Goal: Information Seeking & Learning: Learn about a topic

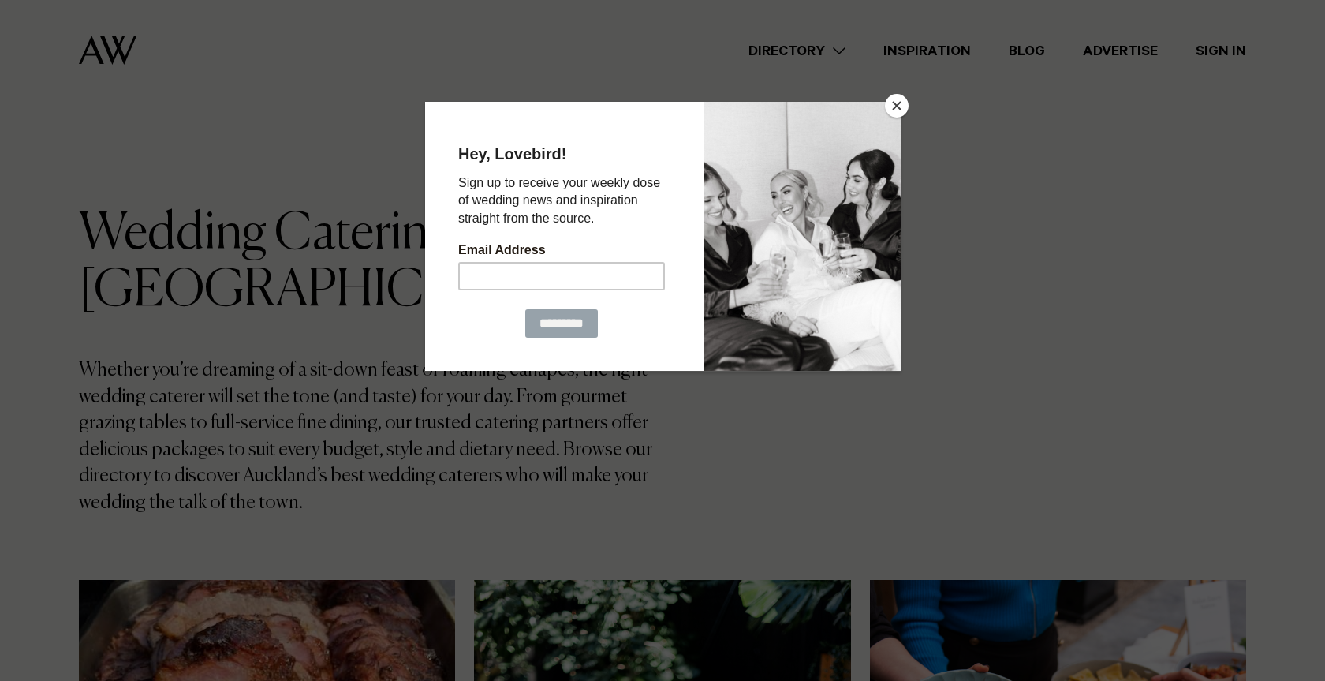
click at [898, 101] on button "Close" at bounding box center [897, 106] width 24 height 24
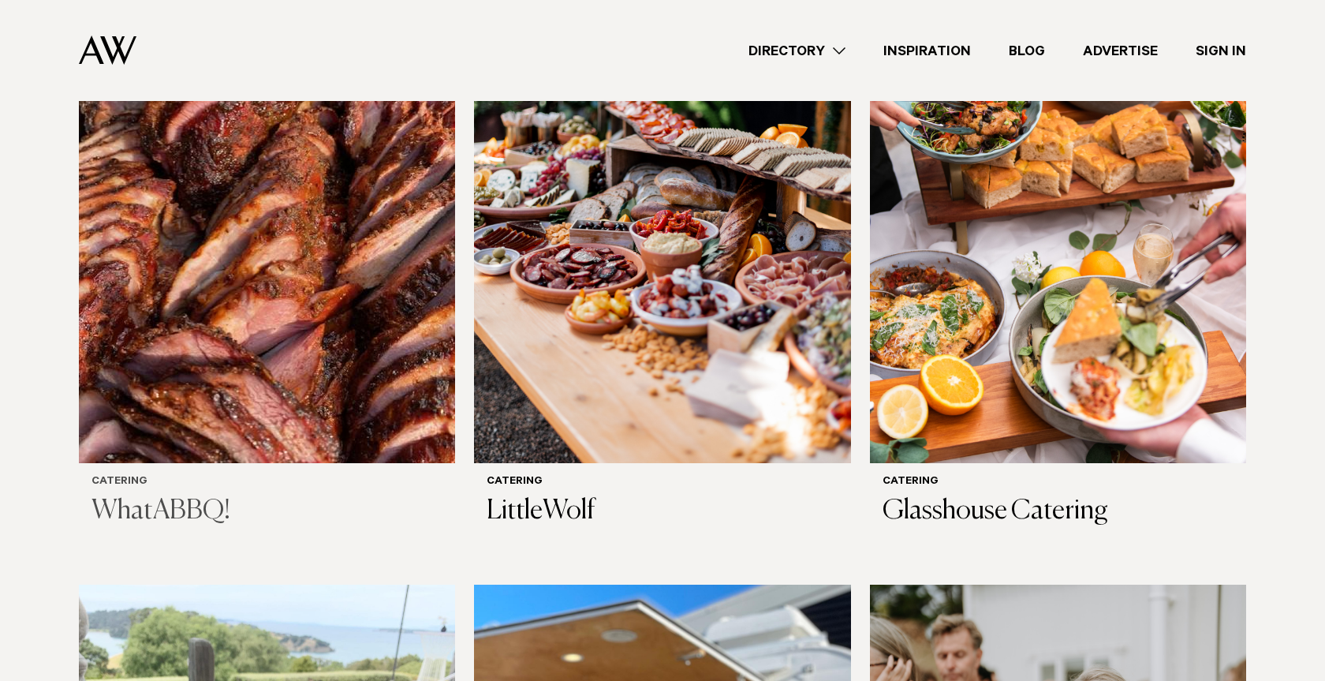
scroll to position [623, 0]
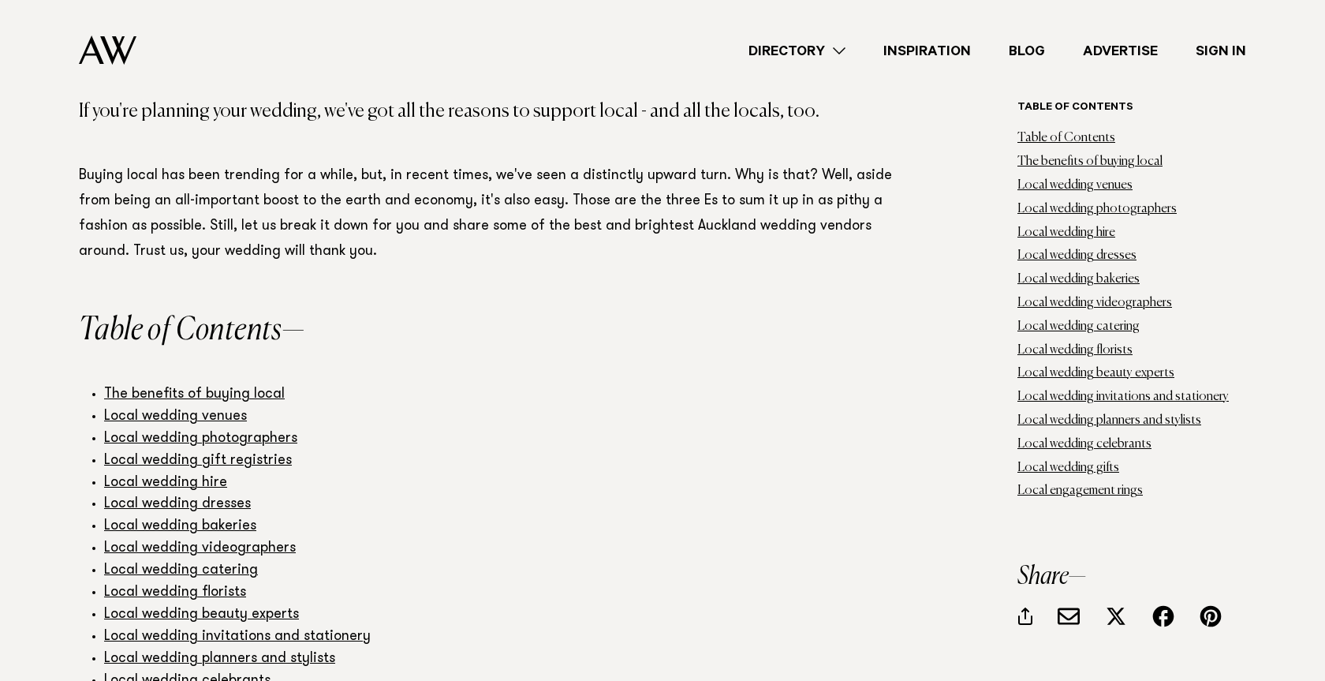
scroll to position [523, 0]
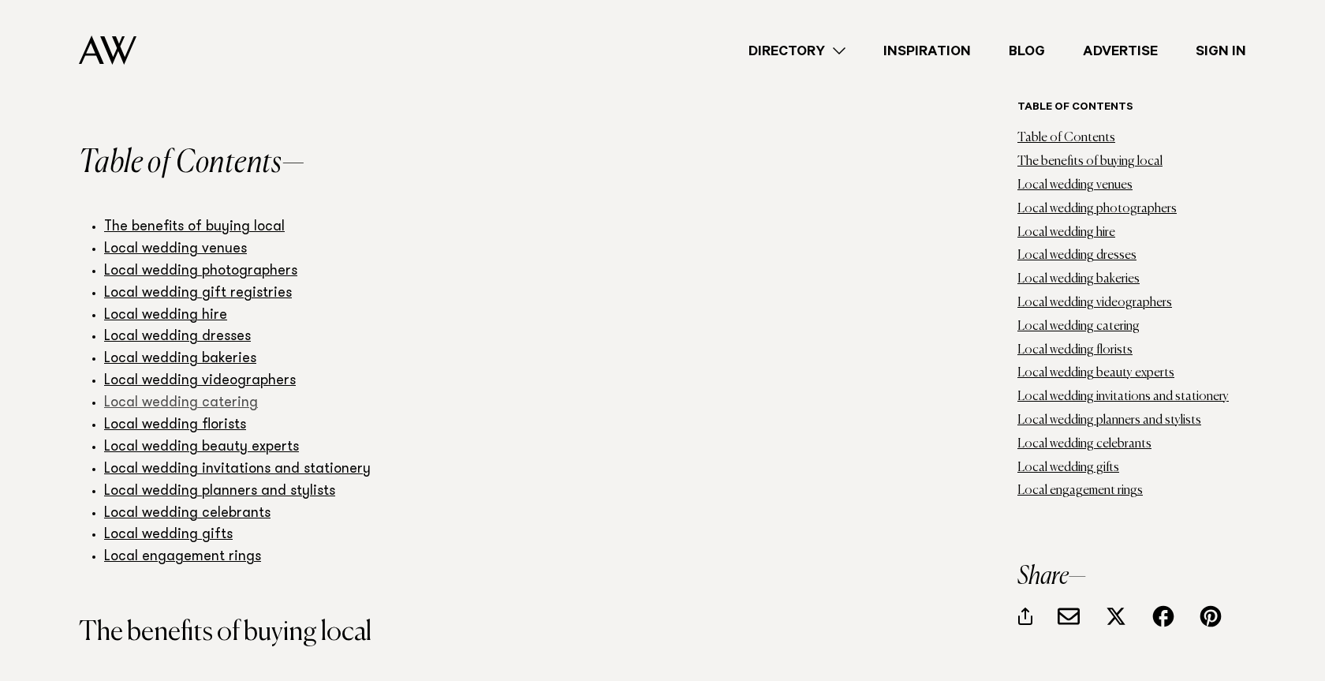
click at [236, 396] on link "Local wedding catering" at bounding box center [181, 403] width 154 height 14
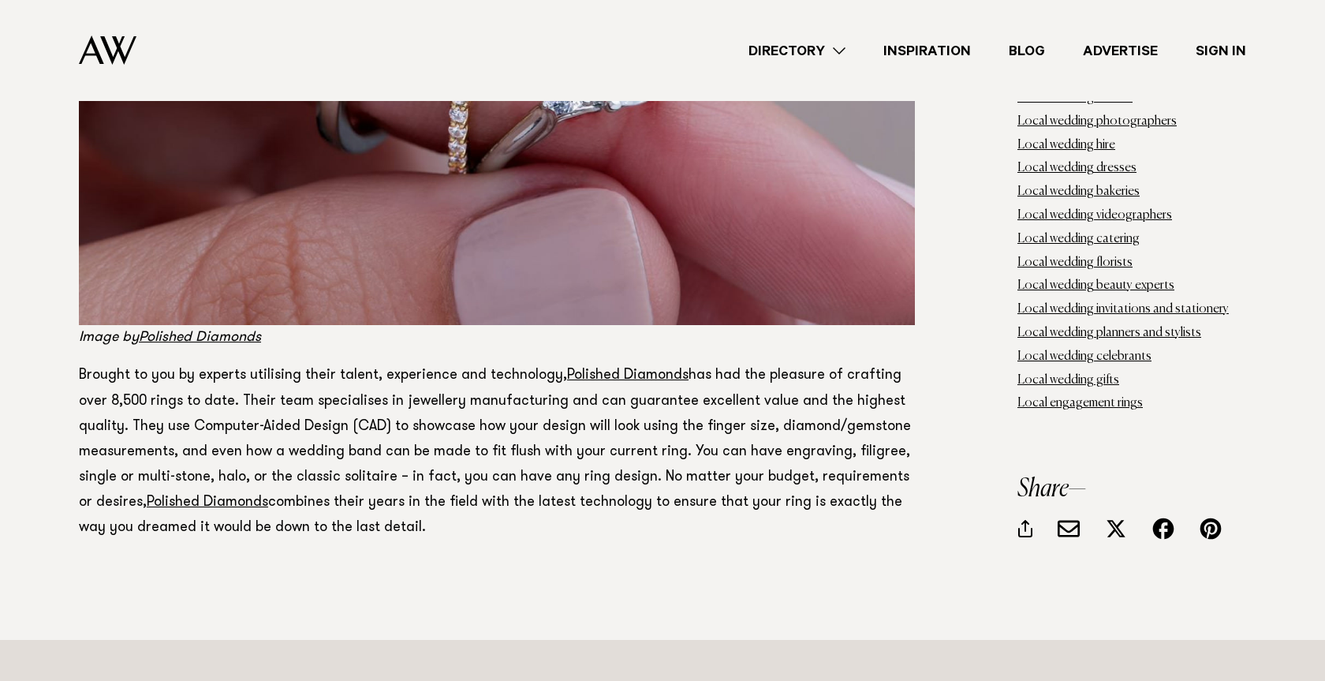
scroll to position [98735, 0]
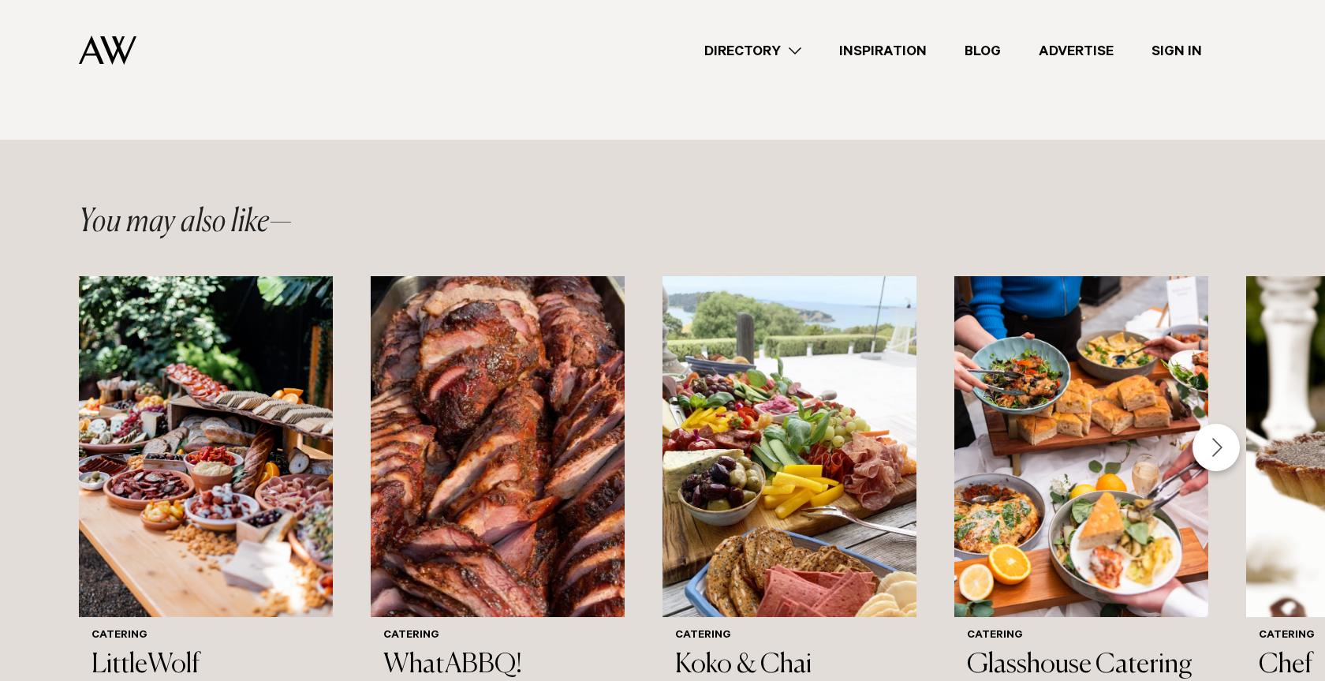
scroll to position [1404, 0]
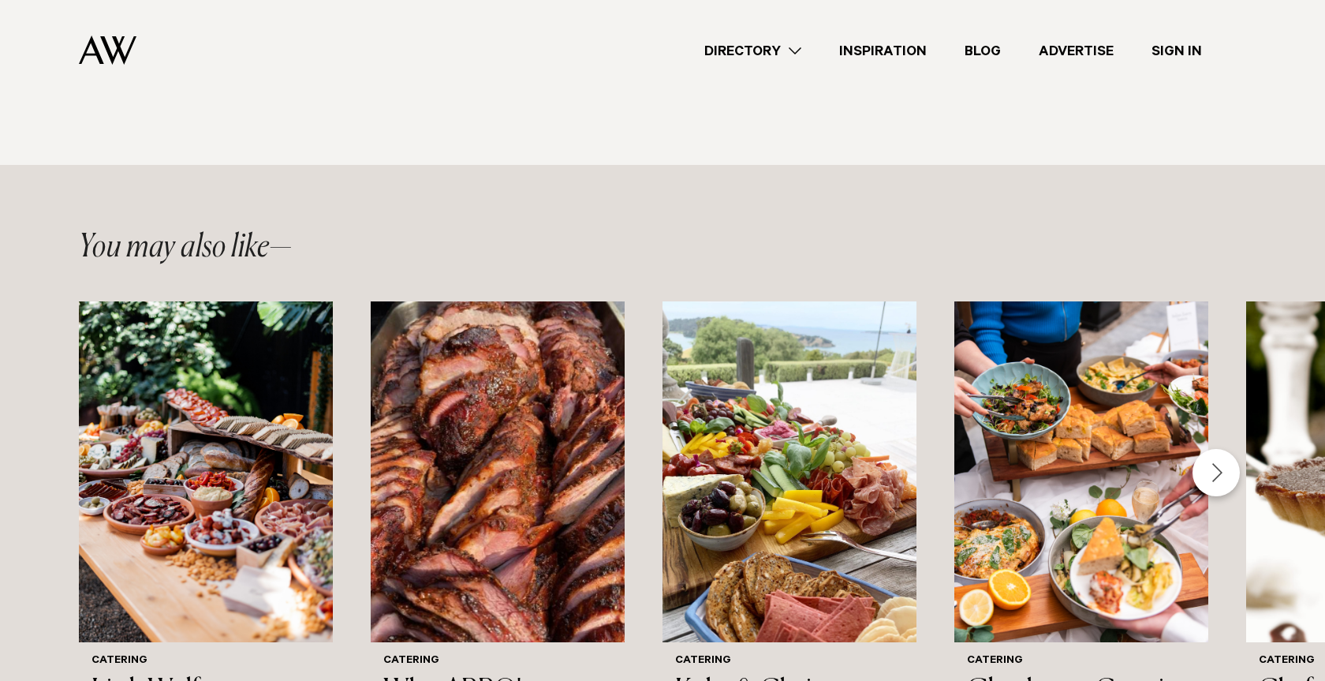
click at [1211, 449] on div "Next slide" at bounding box center [1215, 472] width 47 height 47
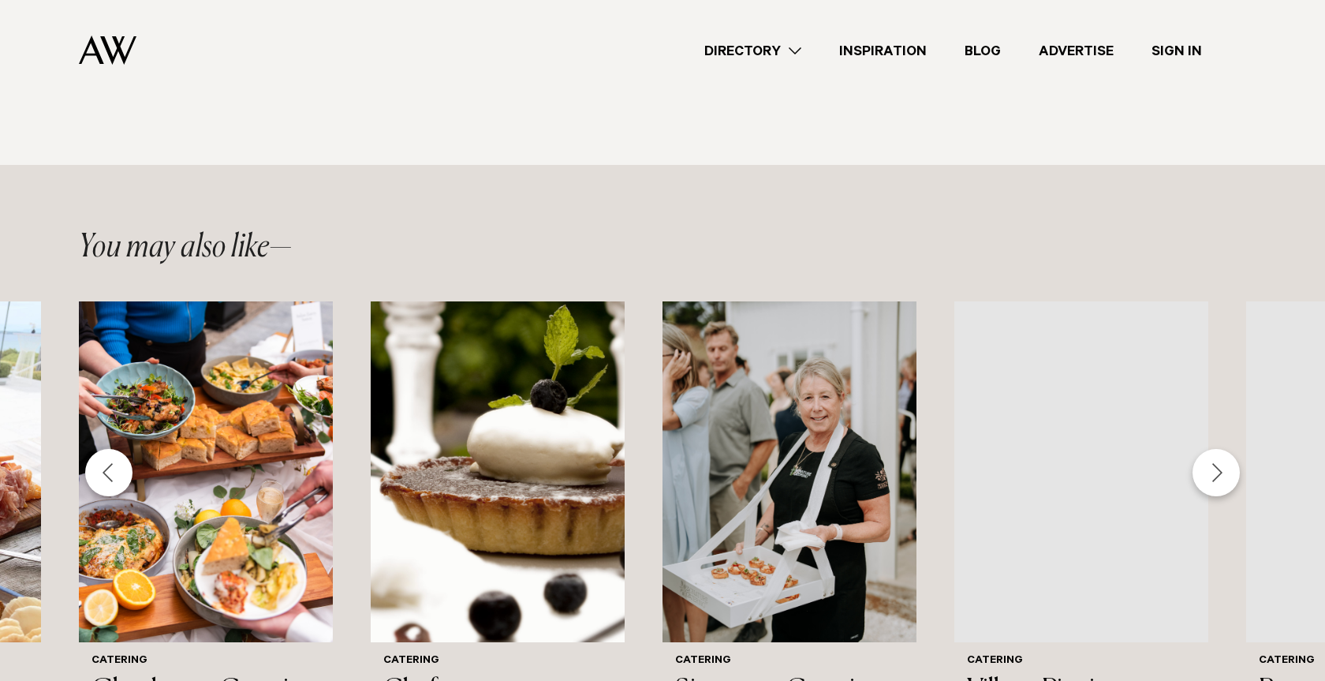
click at [1211, 449] on div "Next slide" at bounding box center [1215, 472] width 47 height 47
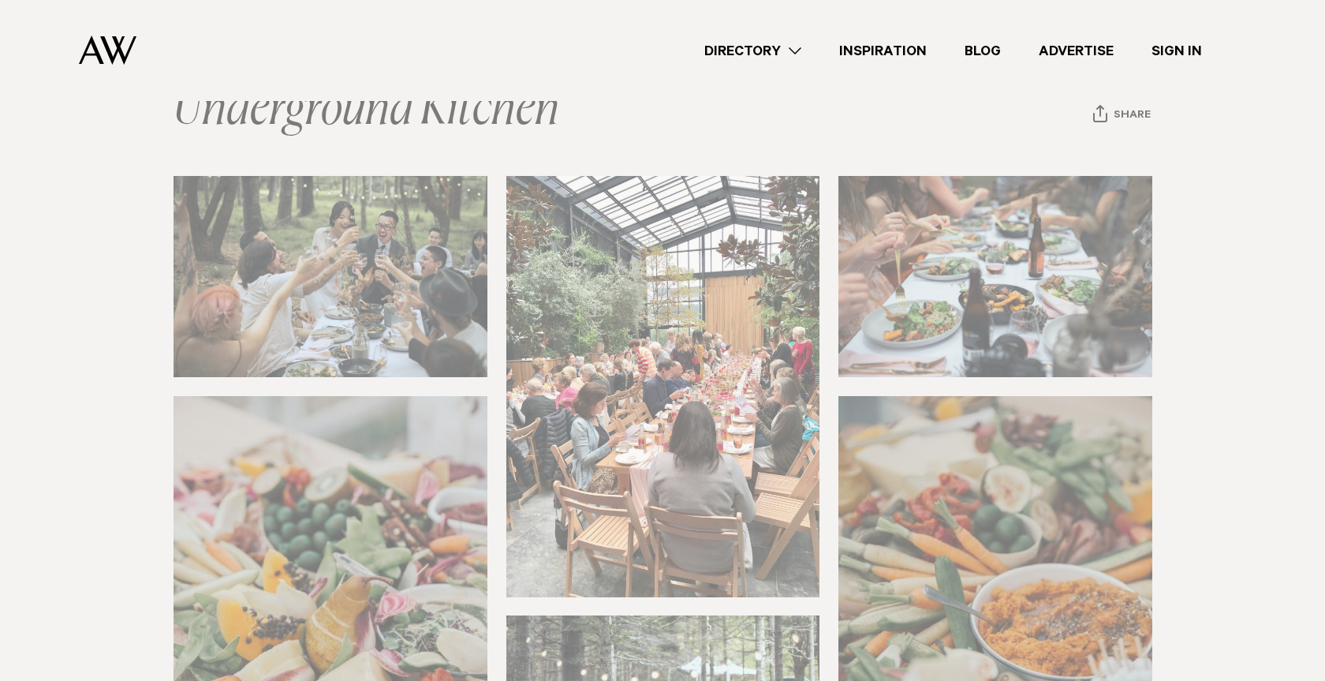
scroll to position [0, 0]
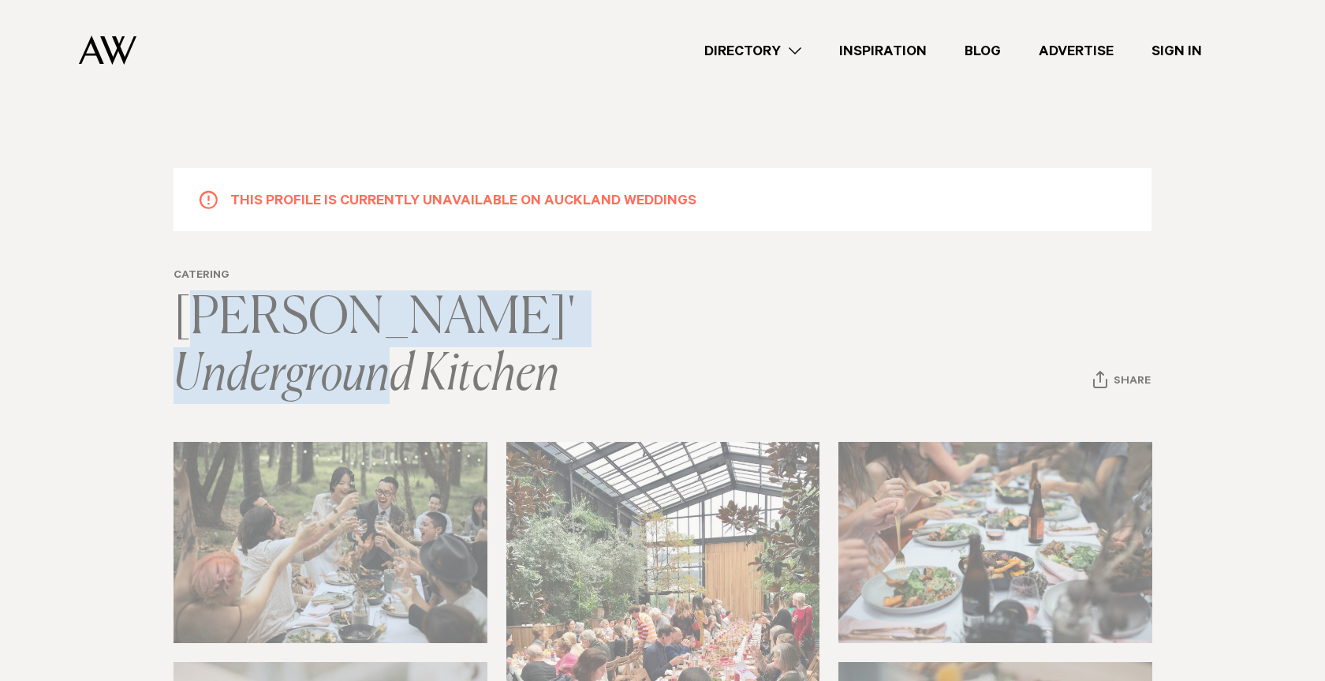
drag, startPoint x: 737, startPoint y: 319, endPoint x: 189, endPoint y: 311, distance: 547.3
copy link "Jess' Underground Kitchen"
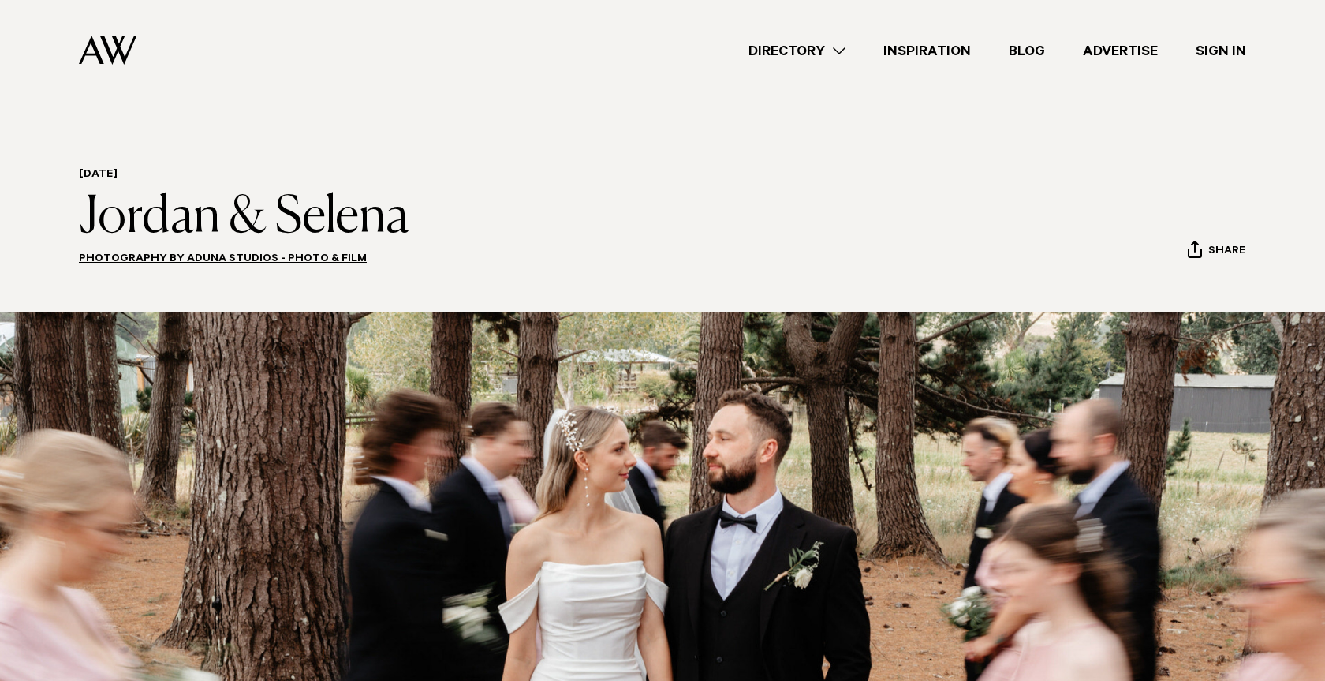
click at [922, 53] on link "Inspiration" at bounding box center [926, 50] width 125 height 21
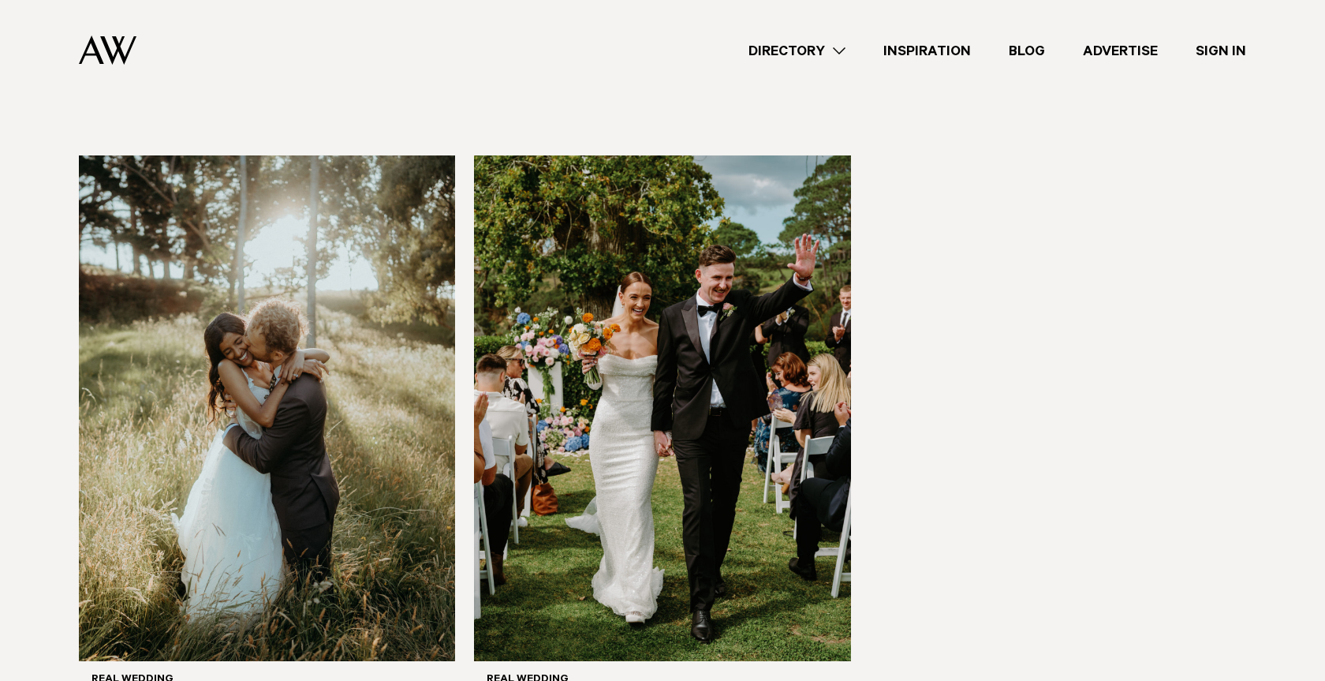
scroll to position [2319, 0]
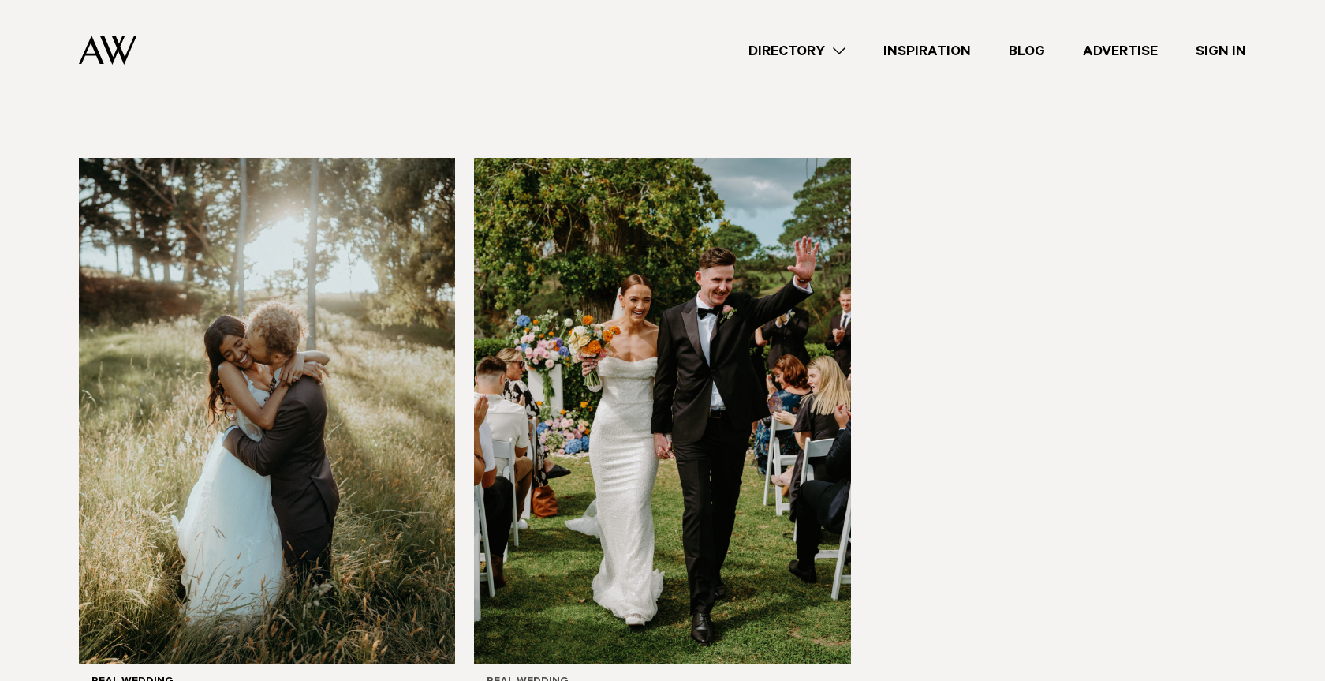
click at [770, 222] on img at bounding box center [662, 410] width 376 height 505
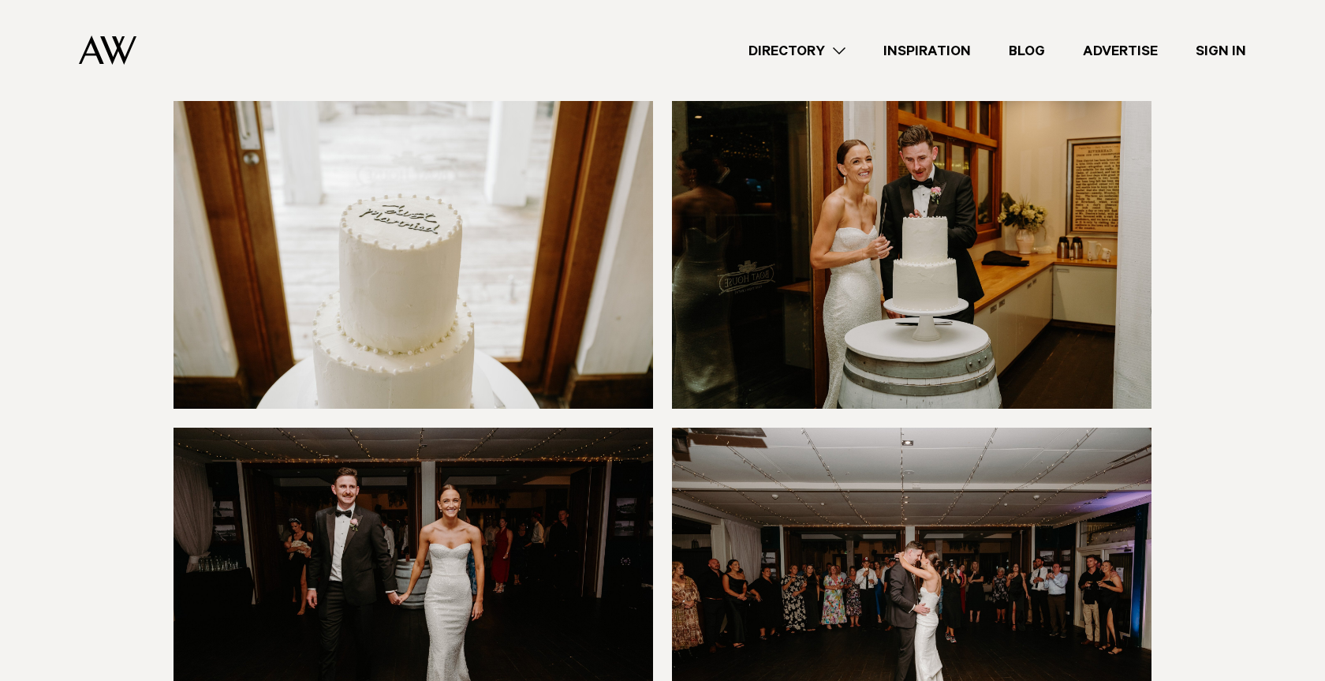
scroll to position [13538, 0]
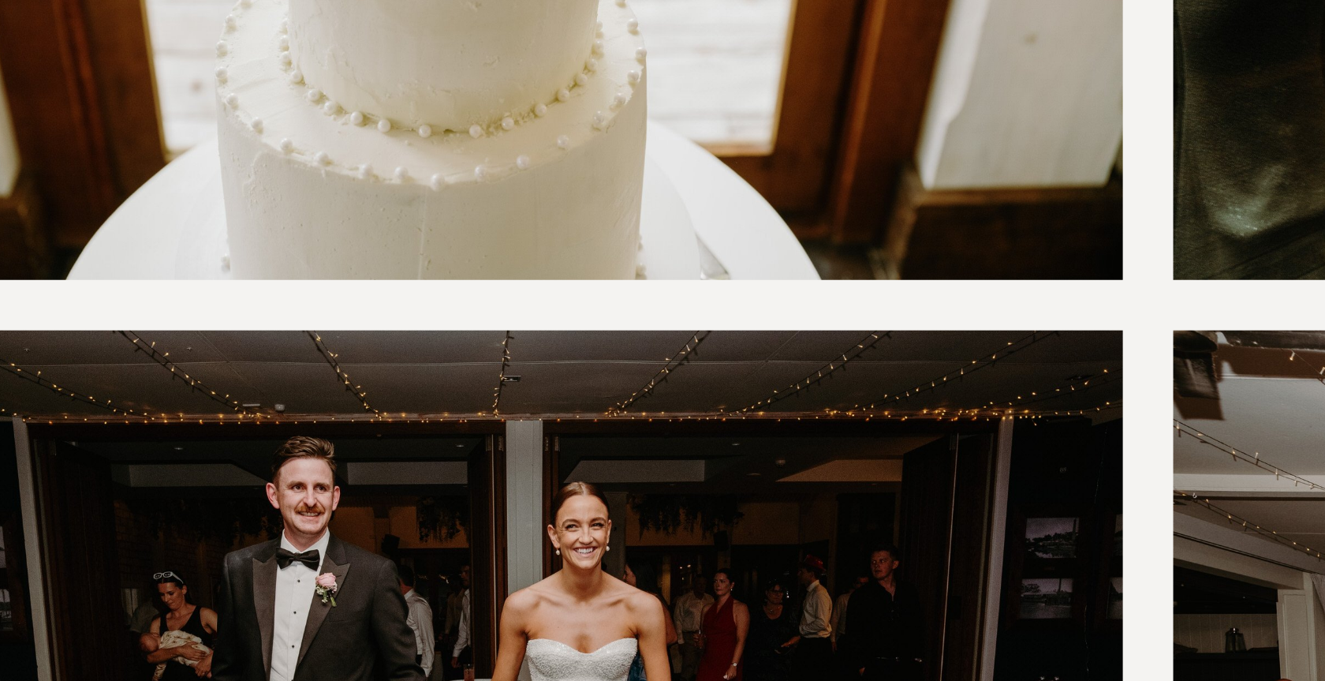
click at [382, 478] on img at bounding box center [412, 587] width 479 height 319
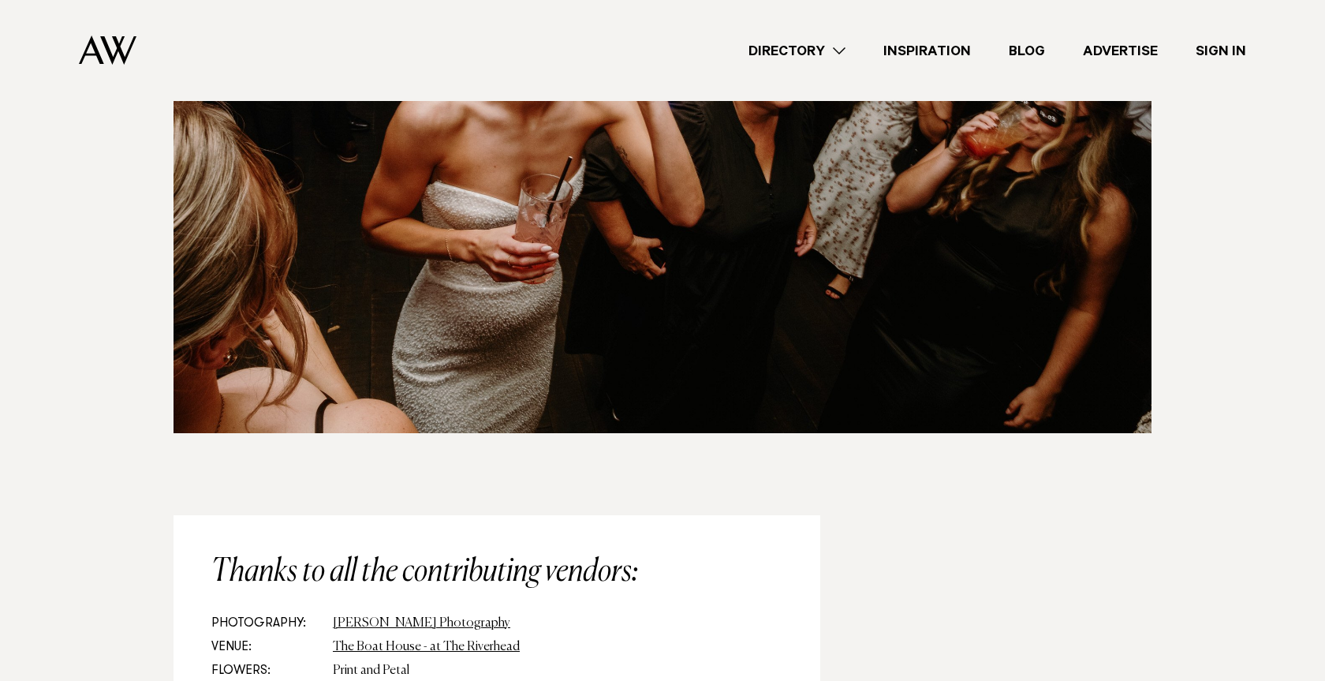
scroll to position [14615, 0]
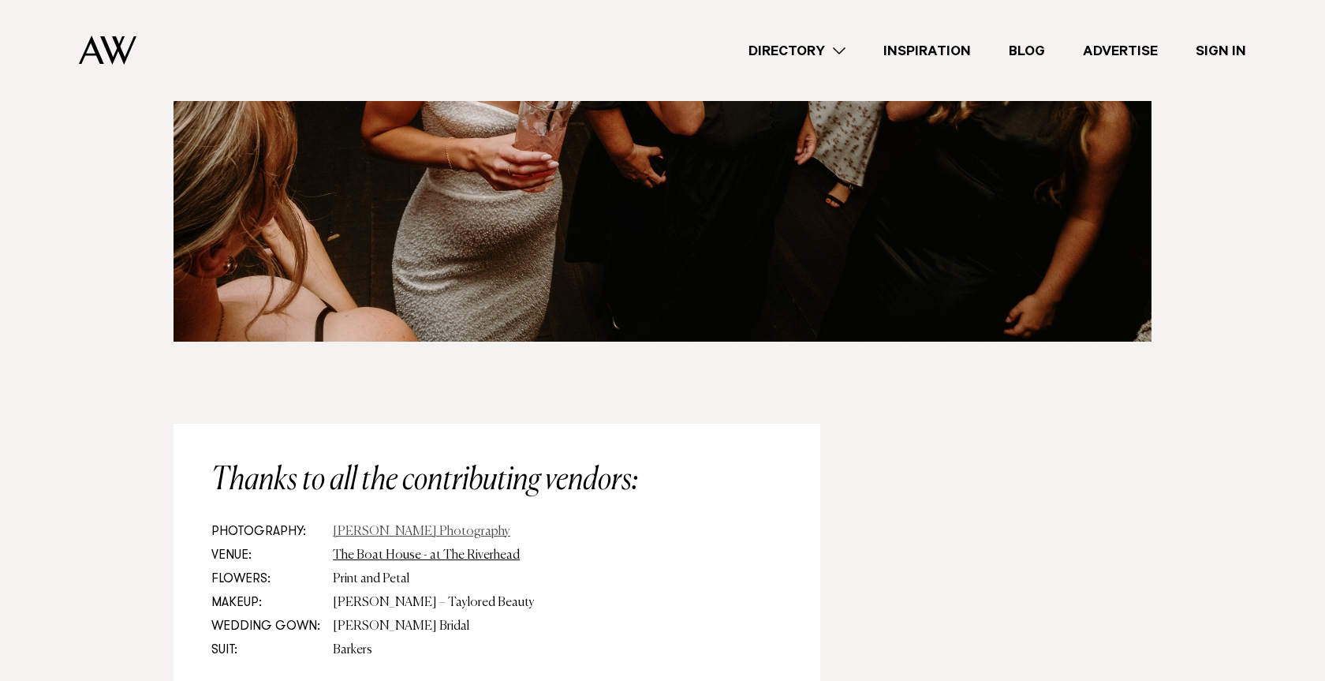
click at [412, 525] on link "[PERSON_NAME] Photography" at bounding box center [421, 531] width 177 height 13
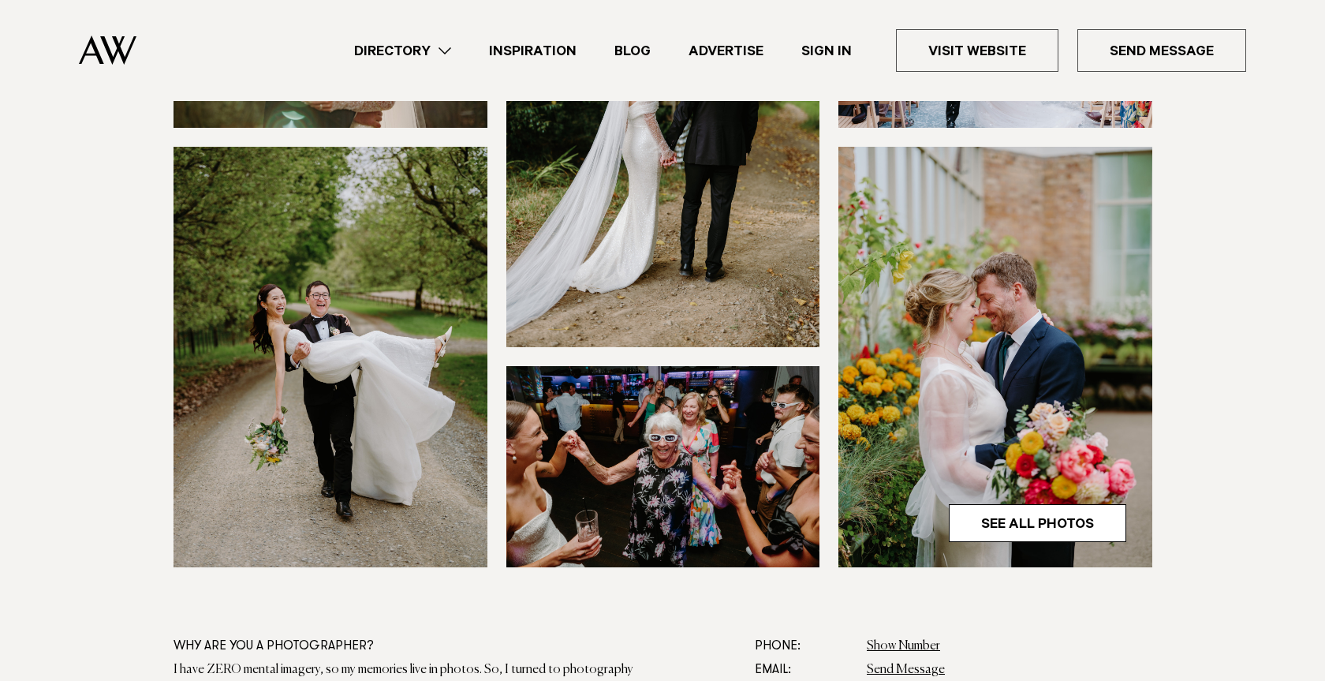
scroll to position [374, 0]
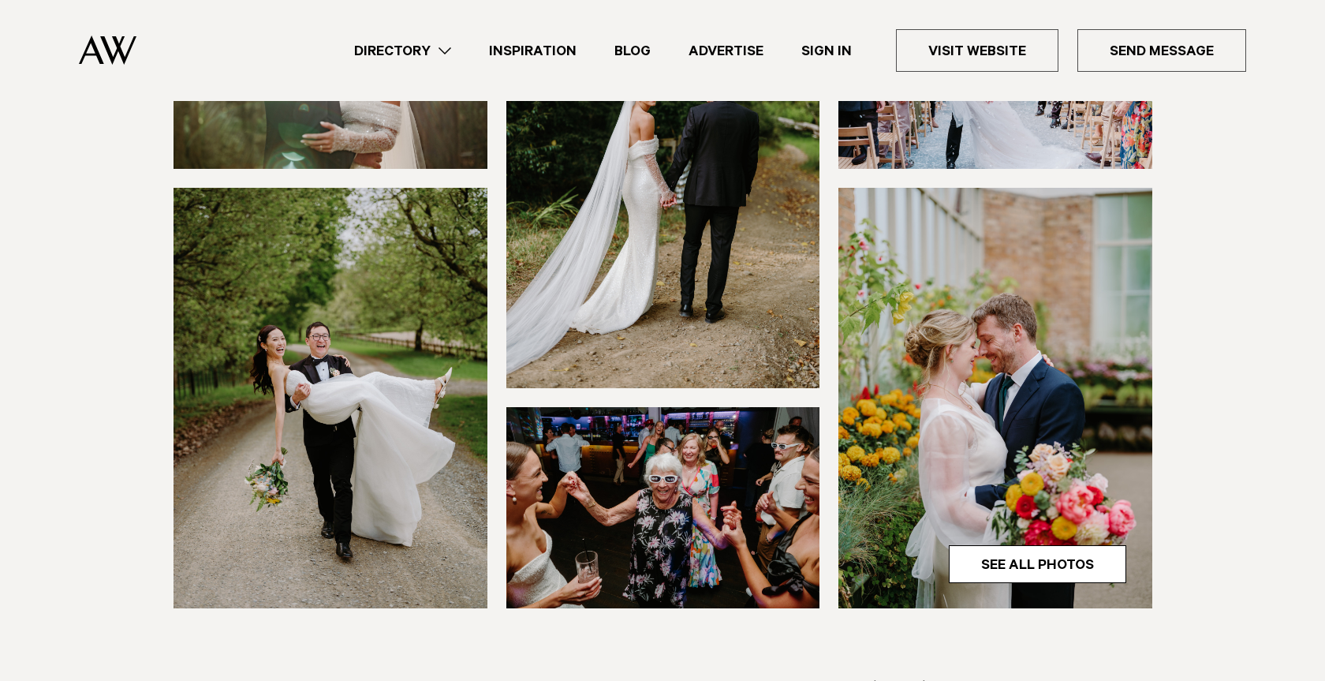
click at [684, 489] on img at bounding box center [663, 507] width 314 height 201
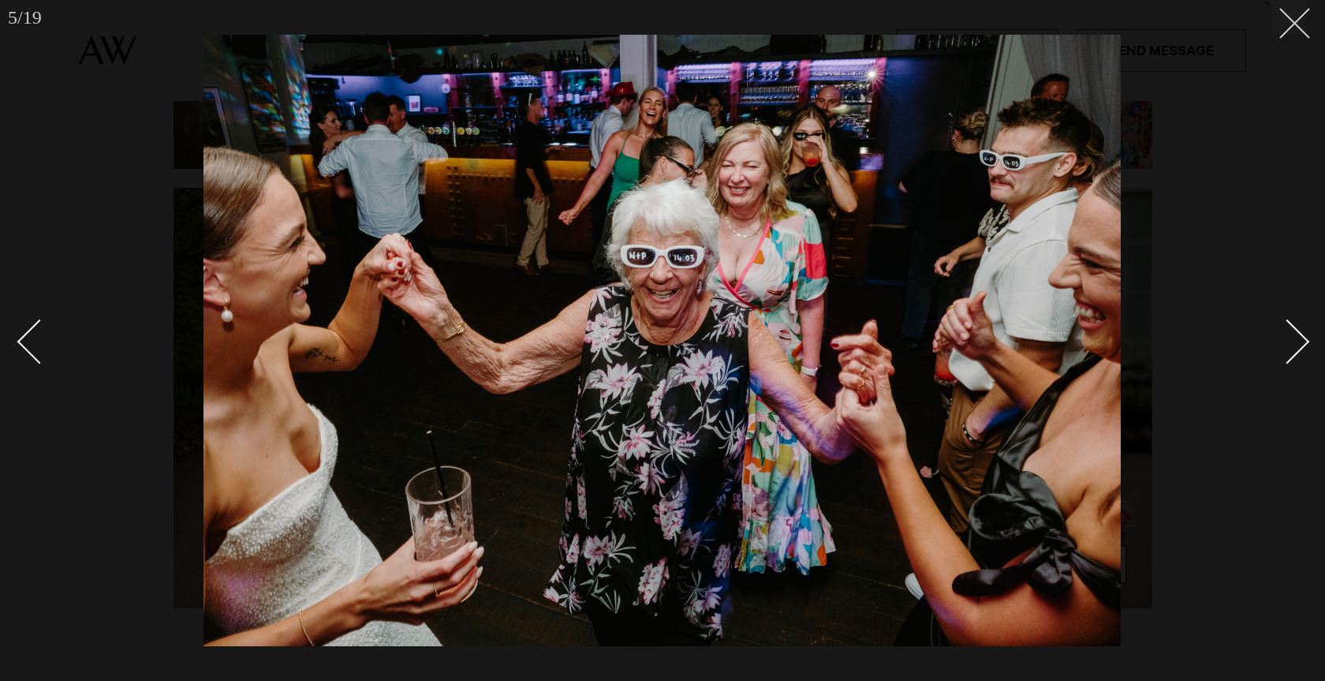
click at [1288, 30] on button at bounding box center [1288, 17] width 35 height 35
